Goal: Task Accomplishment & Management: Manage account settings

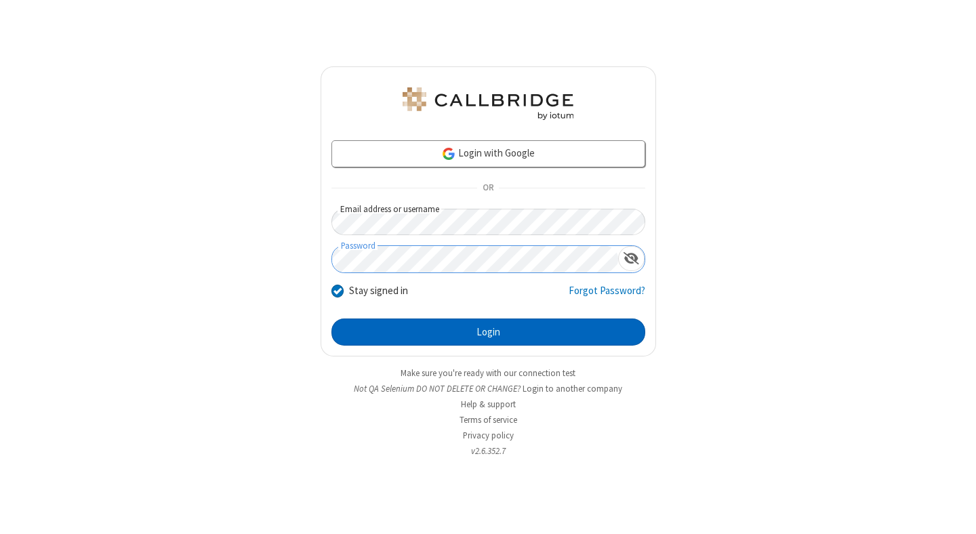
click at [488, 332] on button "Login" at bounding box center [489, 332] width 314 height 27
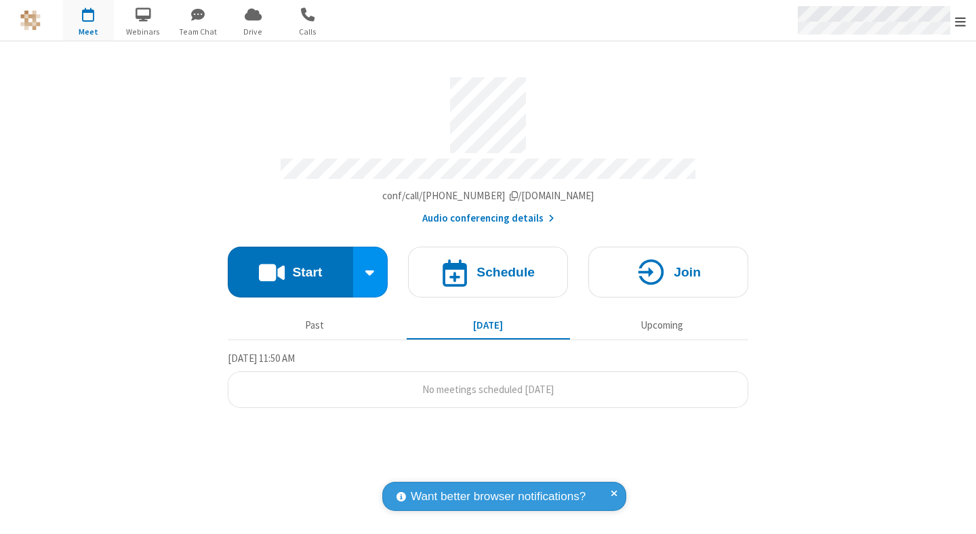
click at [961, 21] on span "Open menu" at bounding box center [960, 22] width 11 height 14
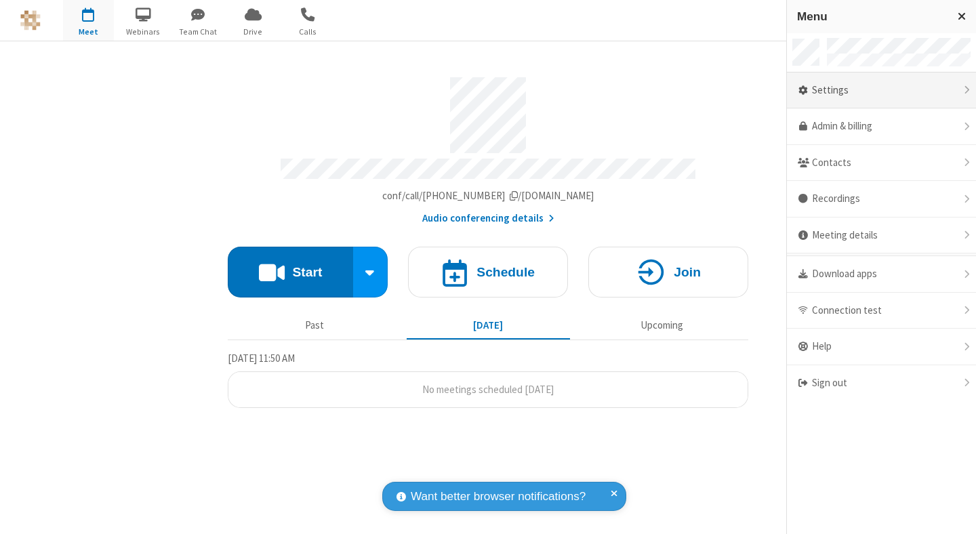
click at [881, 90] on div "Settings" at bounding box center [881, 91] width 189 height 37
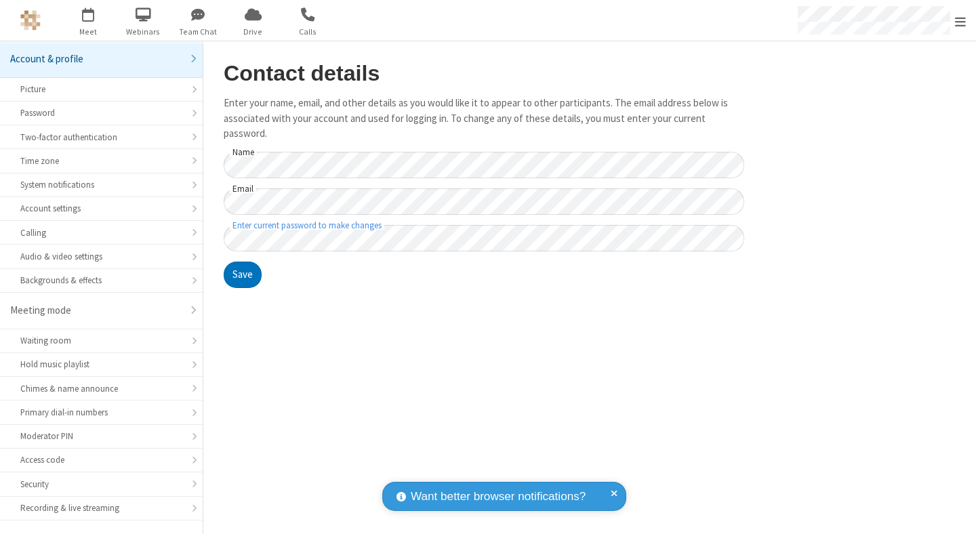
scroll to position [106, 0]
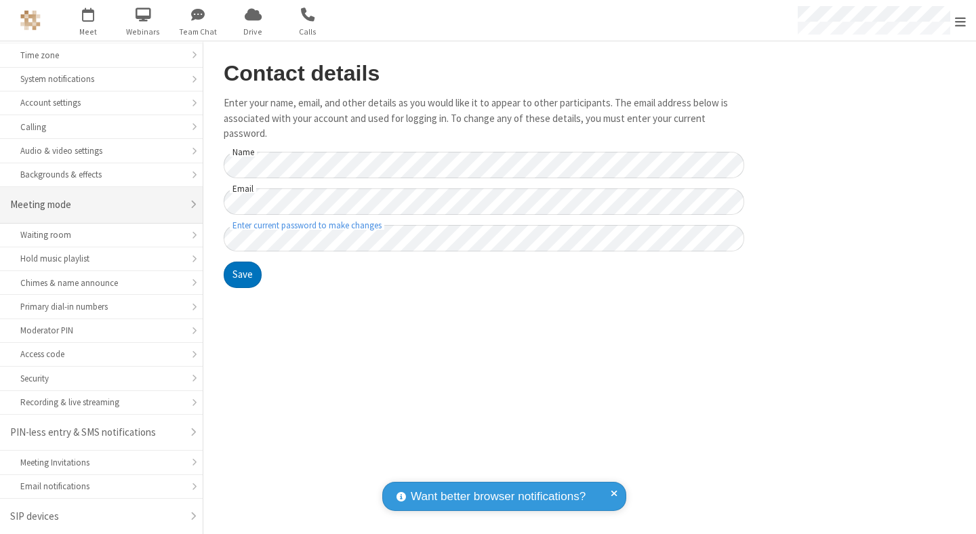
click at [96, 205] on div "Meeting mode" at bounding box center [96, 205] width 172 height 16
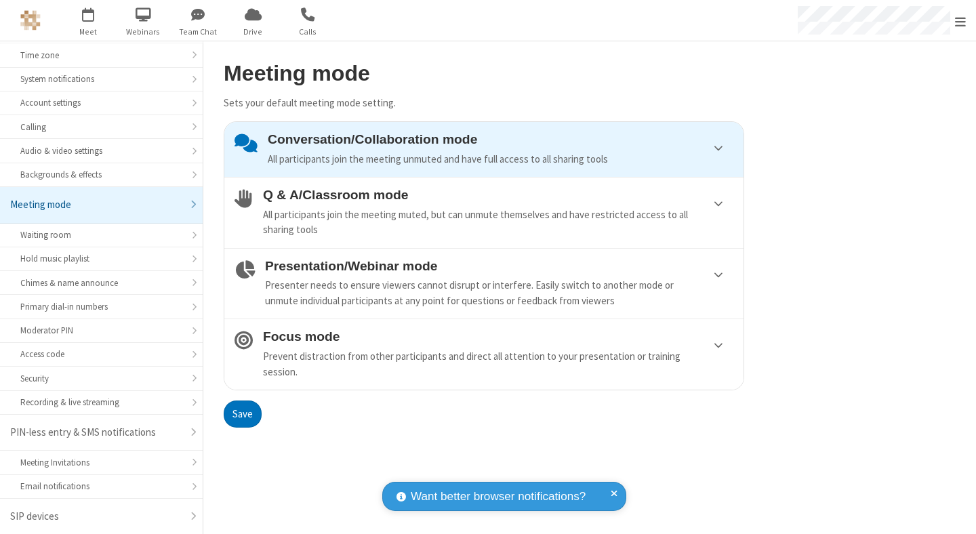
click at [484, 149] on div "Conversation/Collaboration mode All participants join the meeting unmuted and h…" at bounding box center [501, 149] width 466 height 35
click at [242, 414] on button "Save" at bounding box center [243, 414] width 38 height 27
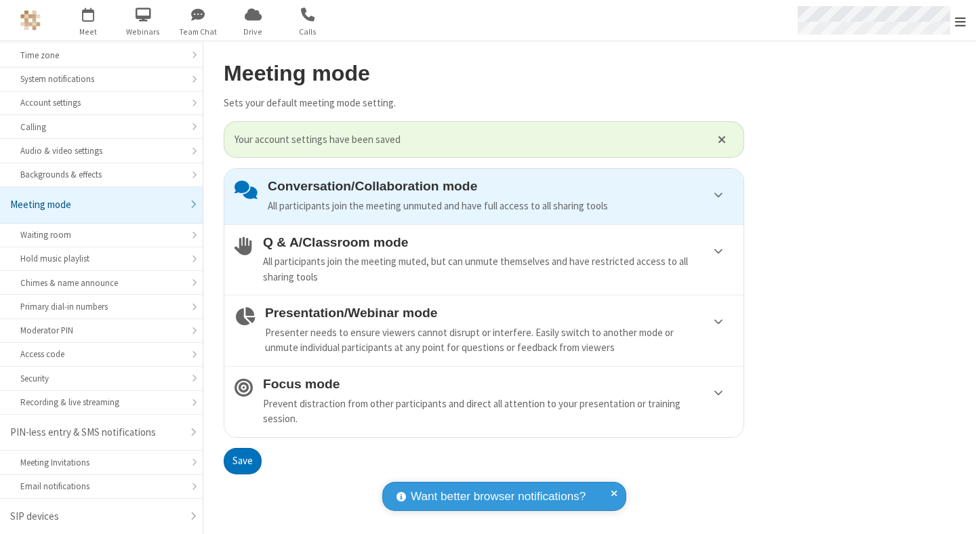
click at [961, 20] on span "Open menu" at bounding box center [960, 22] width 11 height 14
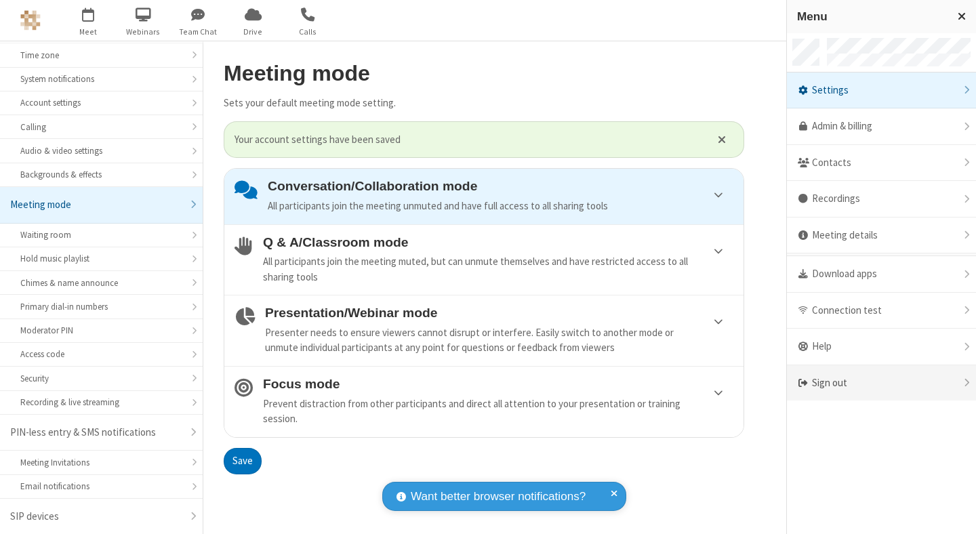
click at [881, 383] on div "Sign out" at bounding box center [881, 383] width 189 height 36
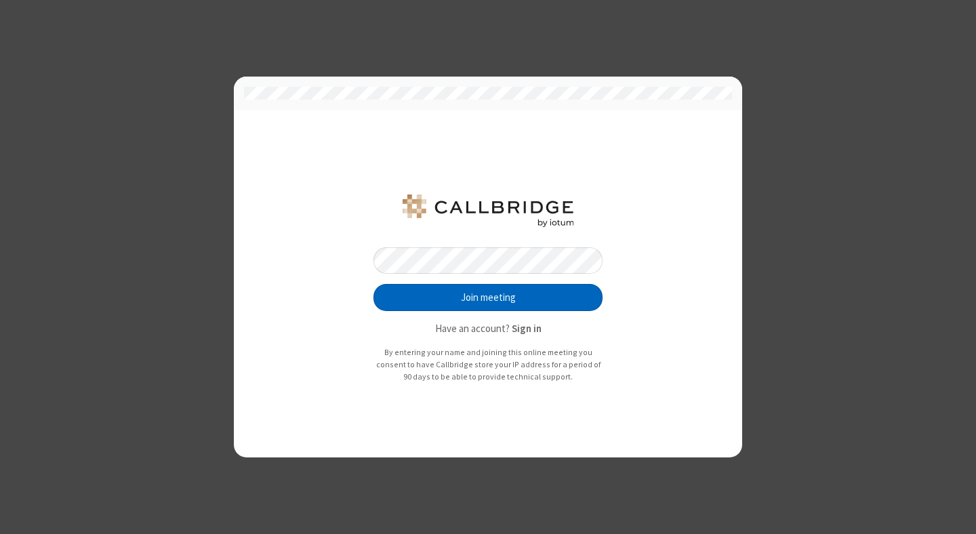
click at [488, 298] on button "Join meeting" at bounding box center [488, 297] width 229 height 27
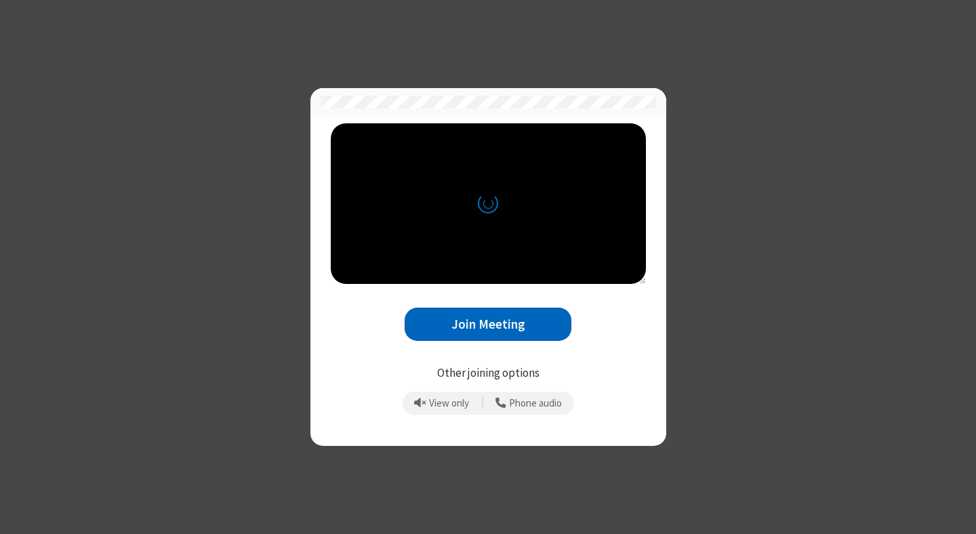
click at [488, 324] on button "Join Meeting" at bounding box center [488, 324] width 167 height 33
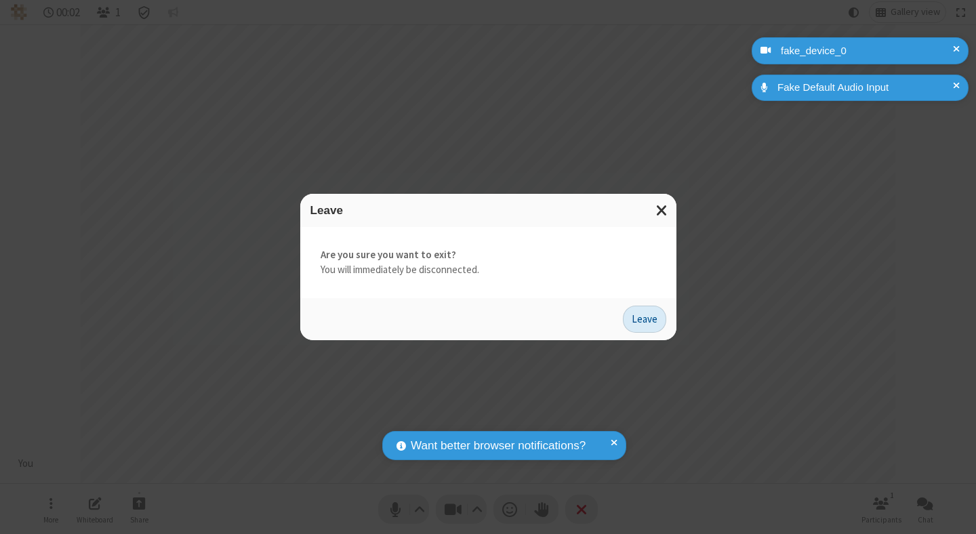
click at [645, 319] on button "Leave" at bounding box center [644, 319] width 43 height 27
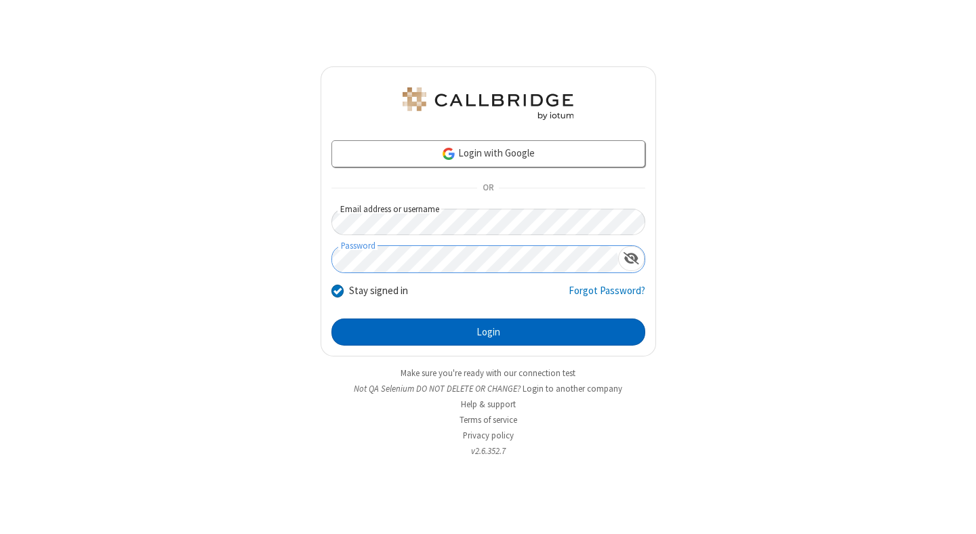
click at [488, 332] on button "Login" at bounding box center [489, 332] width 314 height 27
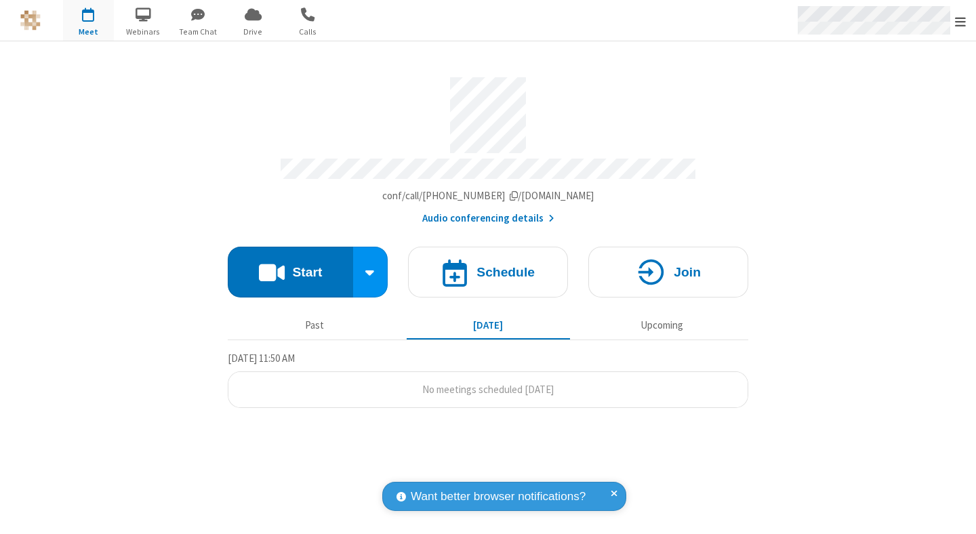
click at [961, 21] on span "Open menu" at bounding box center [960, 22] width 11 height 14
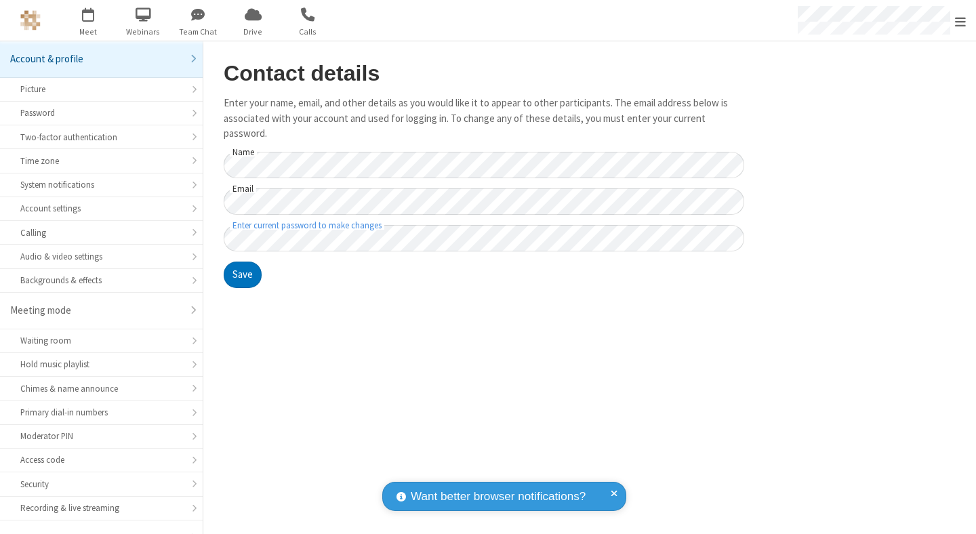
scroll to position [106, 0]
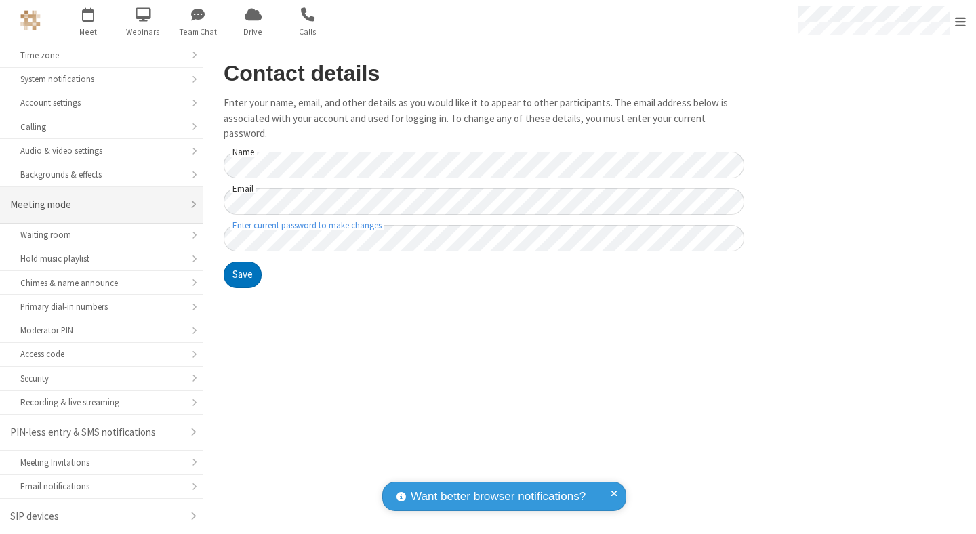
click at [96, 205] on div "Meeting mode" at bounding box center [96, 205] width 172 height 16
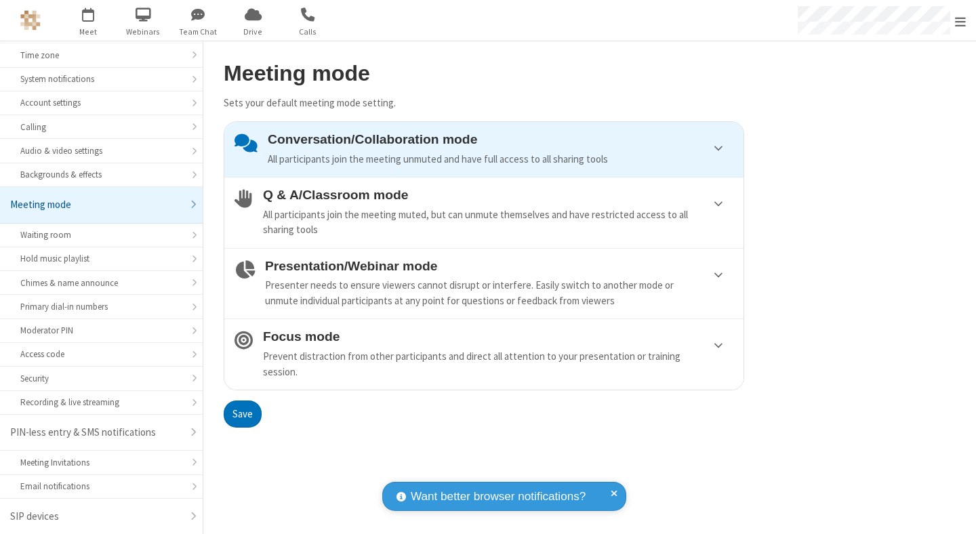
click at [484, 149] on div "Conversation/Collaboration mode All participants join the meeting unmuted and h…" at bounding box center [501, 149] width 466 height 35
click at [242, 414] on button "Save" at bounding box center [243, 414] width 38 height 27
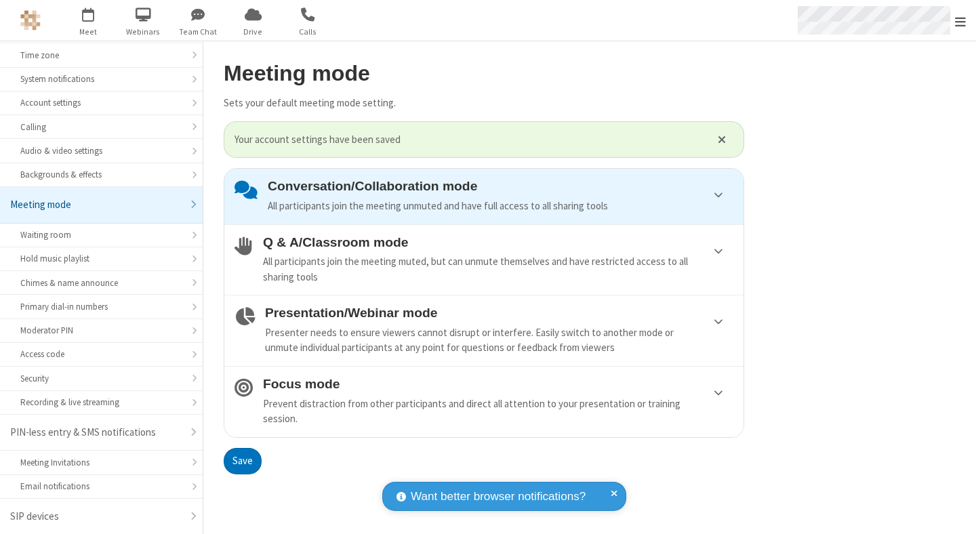
click at [961, 20] on span "Open menu" at bounding box center [960, 22] width 11 height 14
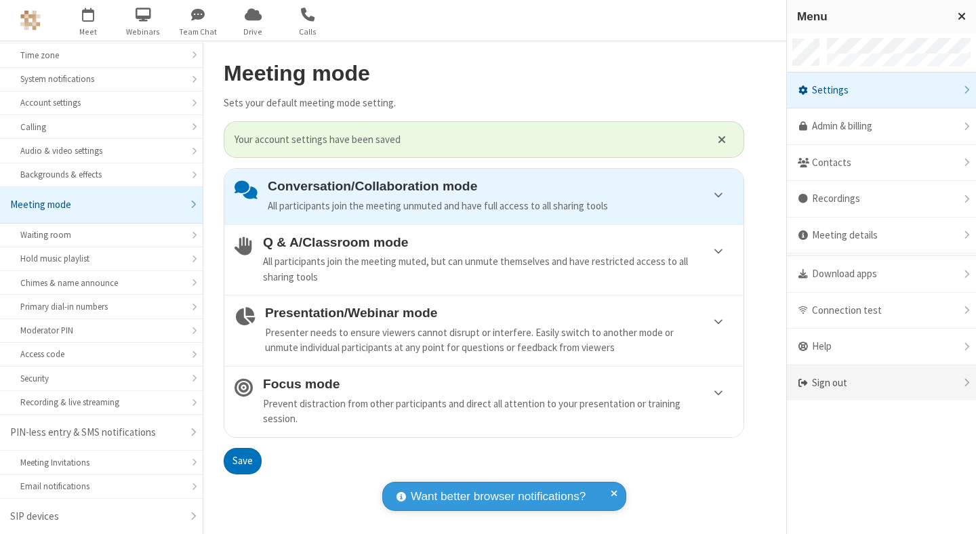
click at [876, 383] on div "Sign out" at bounding box center [881, 383] width 189 height 36
